Goal: Find specific fact: Find specific fact

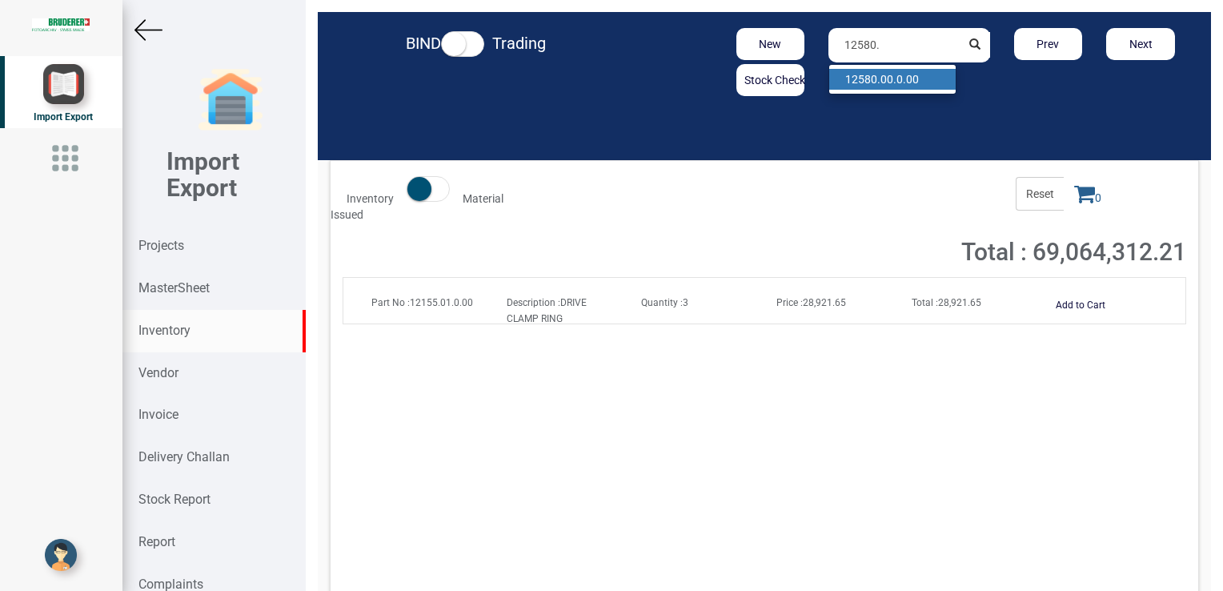
click at [865, 78] on strong "12580." at bounding box center [862, 79] width 35 height 13
click at [524, 304] on strong "Description :" at bounding box center [534, 302] width 54 height 11
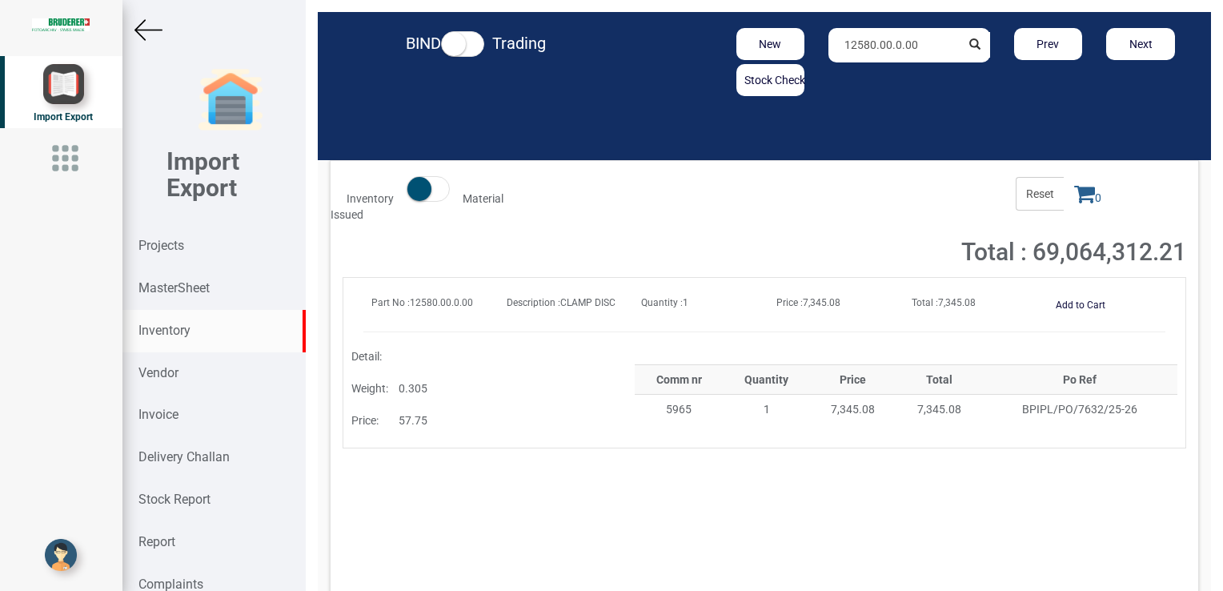
click at [896, 50] on input "12580.00.0.00" at bounding box center [893, 45] width 131 height 34
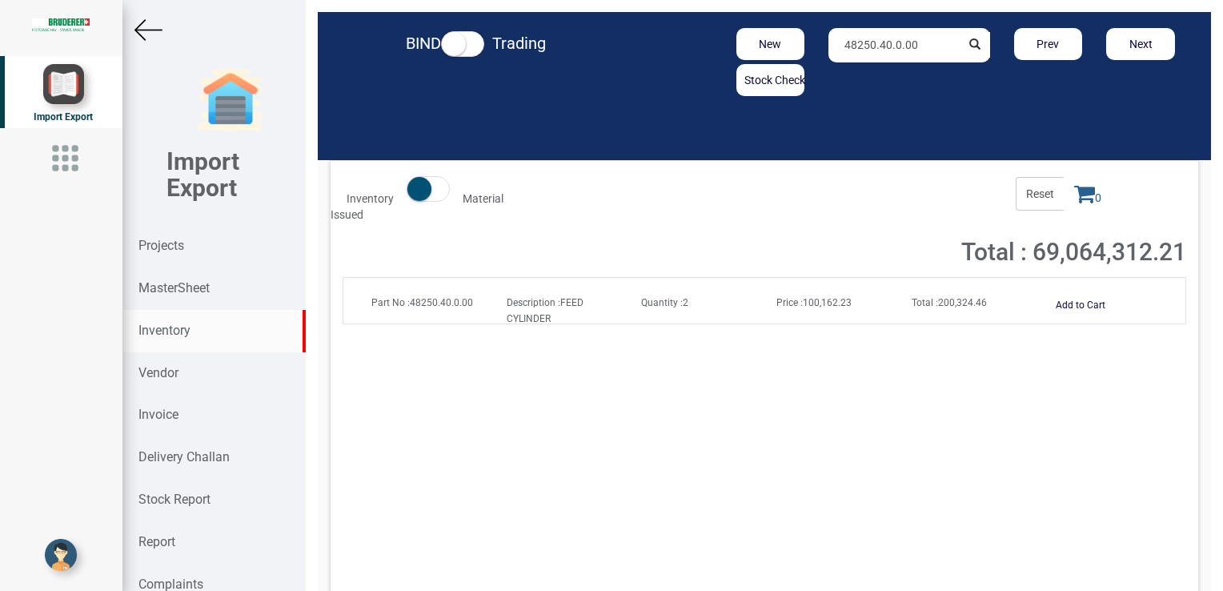
click at [540, 303] on strong "Description :" at bounding box center [534, 302] width 54 height 11
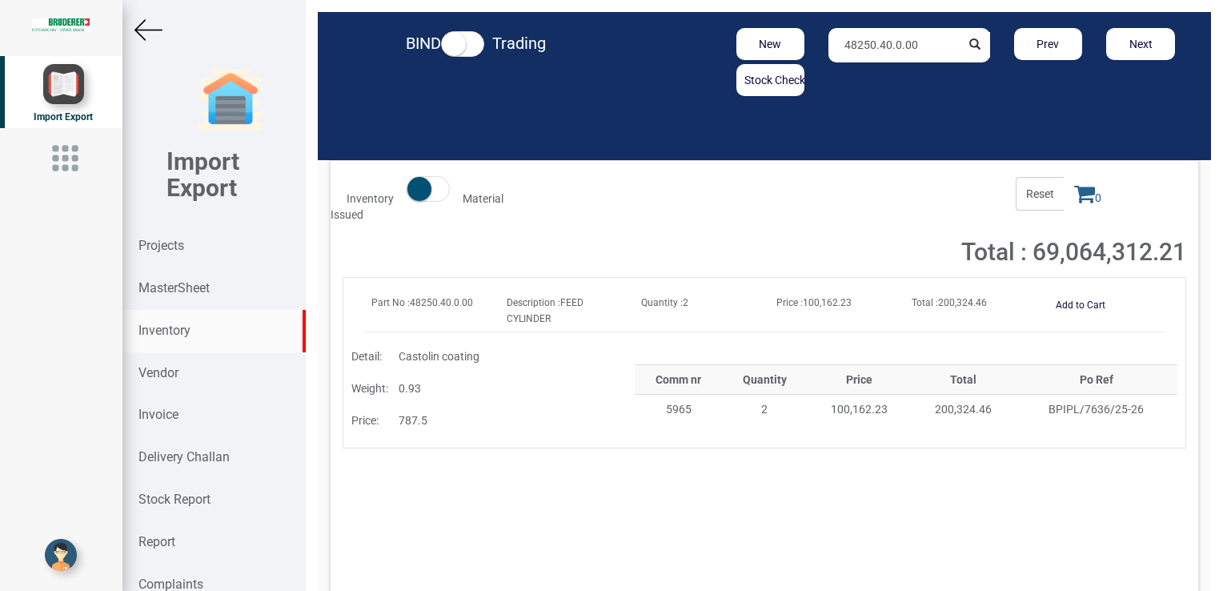
click at [883, 47] on input "48250.40.0.00" at bounding box center [893, 45] width 131 height 34
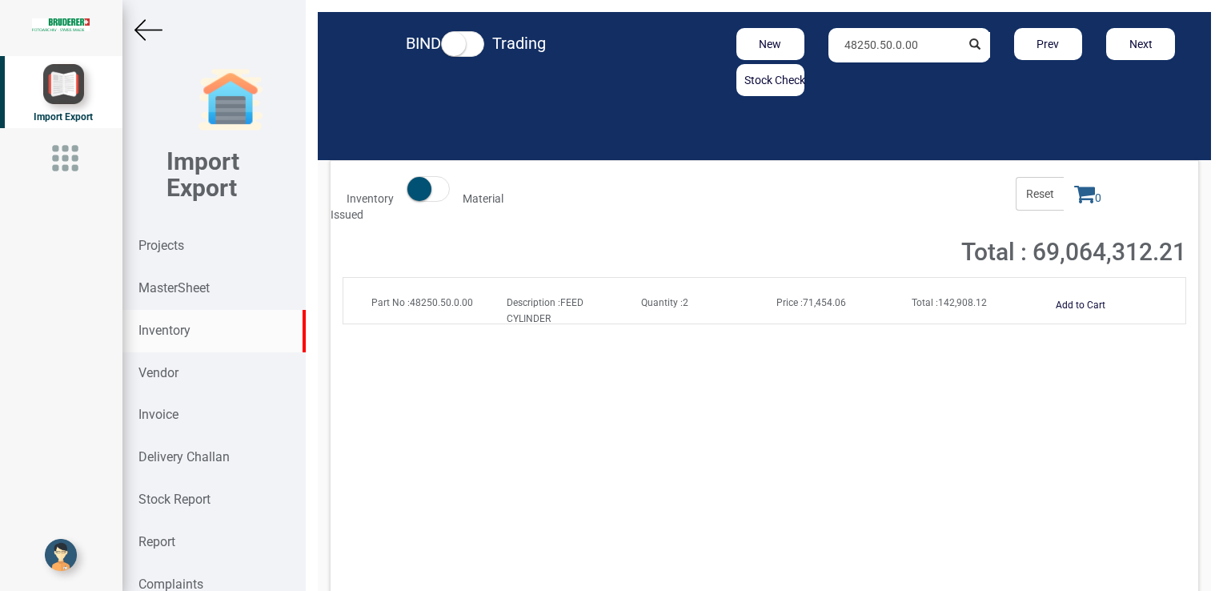
type input "48250.50.0.00"
click at [622, 312] on div "Description : FEED CYLINDER" at bounding box center [562, 310] width 135 height 32
